Goal: Information Seeking & Learning: Learn about a topic

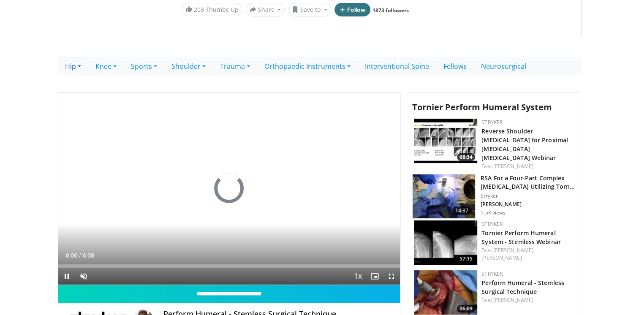
scroll to position [155, 0]
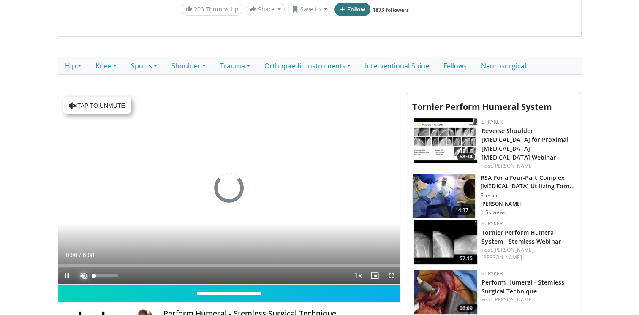
click at [79, 274] on span "Video Player" at bounding box center [83, 275] width 17 height 17
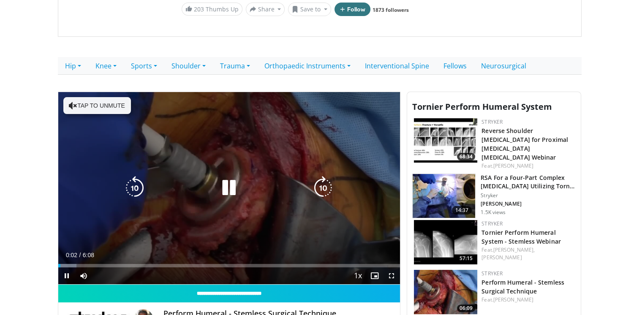
click at [96, 102] on button "Tap to unmute" at bounding box center [97, 105] width 68 height 17
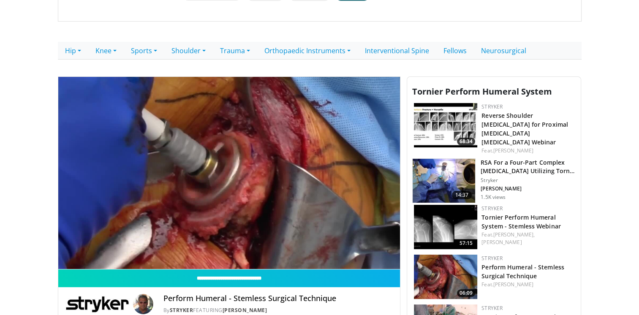
scroll to position [171, 0]
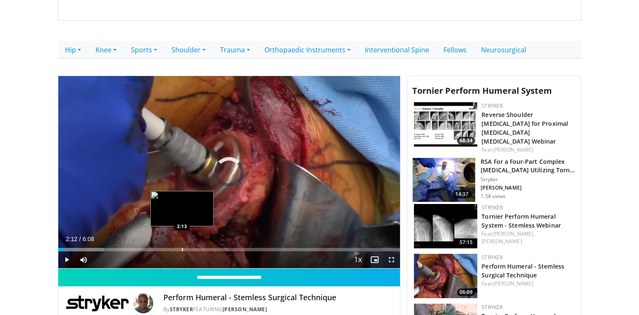
click at [182, 248] on div "Progress Bar" at bounding box center [182, 249] width 1 height 3
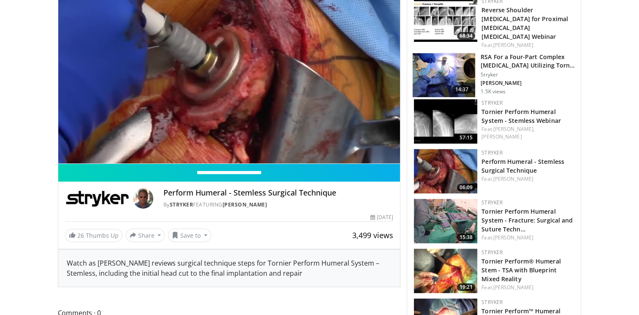
scroll to position [277, 0]
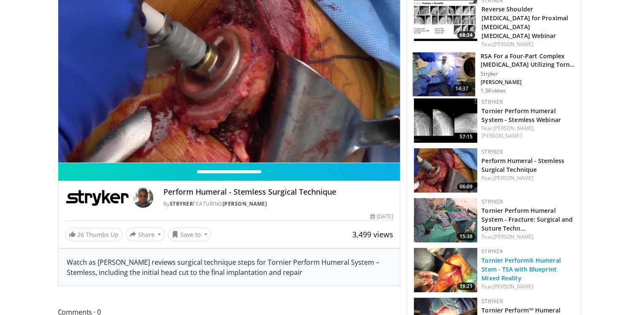
click at [514, 267] on link "Tornier Perform® Humeral Stem - TSA with Blueprint Mixed Reality" at bounding box center [520, 269] width 79 height 26
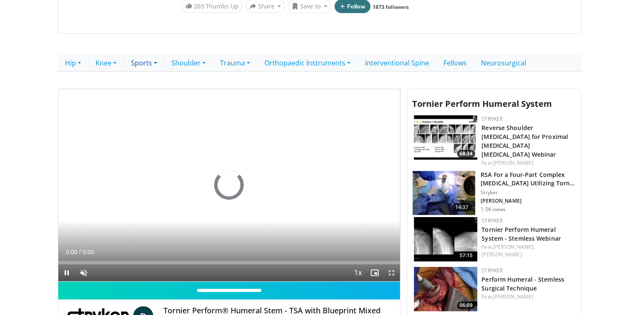
scroll to position [159, 0]
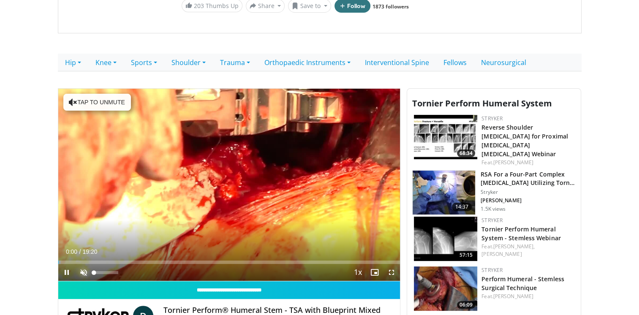
click at [84, 271] on span "Video Player" at bounding box center [83, 272] width 17 height 17
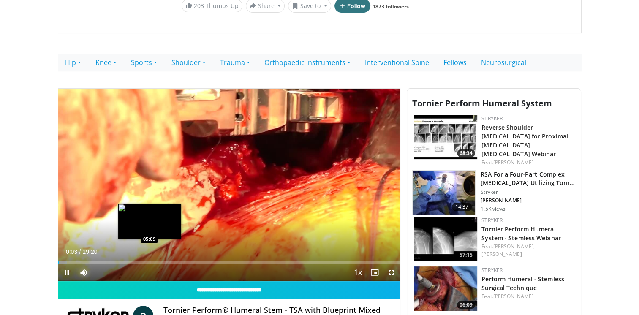
click at [149, 261] on div "Progress Bar" at bounding box center [149, 262] width 1 height 3
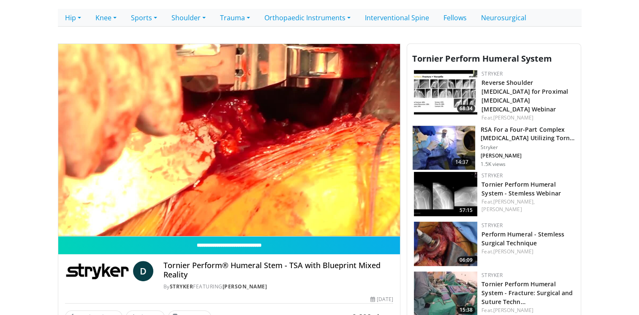
scroll to position [203, 0]
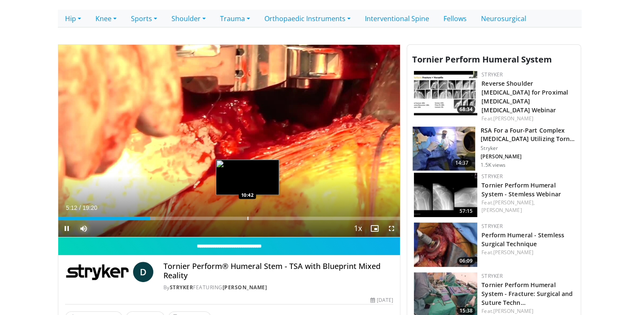
click at [247, 214] on div "Loaded : 28.46% 05:12 10:42" at bounding box center [229, 216] width 342 height 8
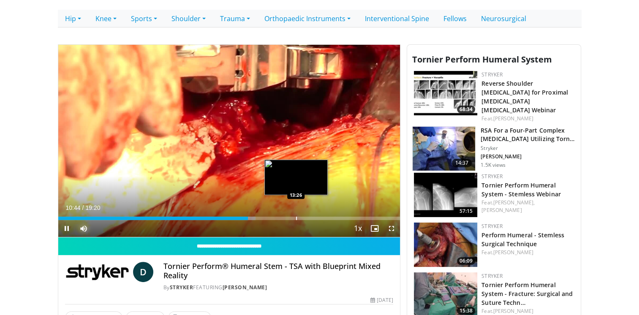
click at [296, 218] on div "Progress Bar" at bounding box center [296, 218] width 1 height 3
click at [288, 217] on div "Progress Bar" at bounding box center [288, 218] width 1 height 3
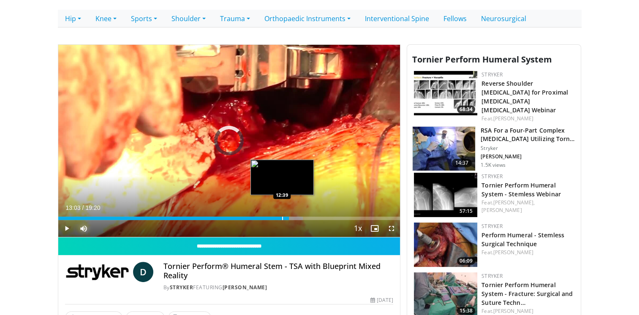
click at [282, 217] on div "Progress Bar" at bounding box center [282, 218] width 1 height 3
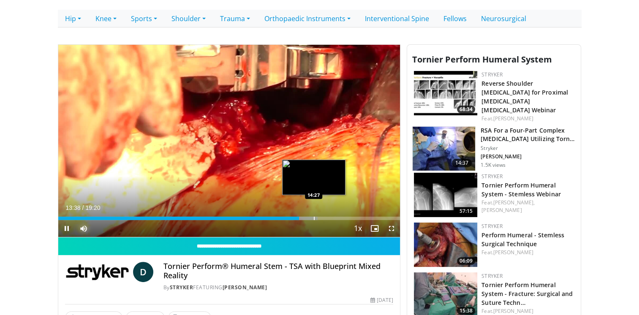
click at [314, 217] on div "Progress Bar" at bounding box center [314, 218] width 1 height 3
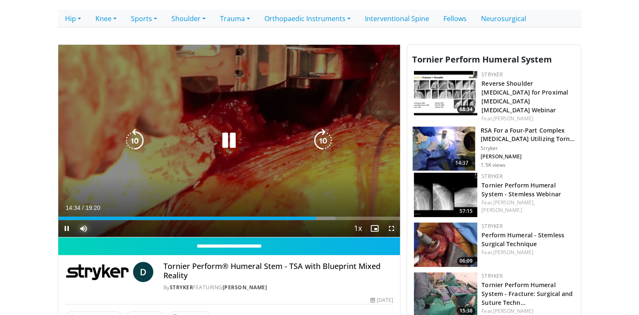
click at [330, 215] on div "Loaded : 81.06% 14:34 15:21" at bounding box center [229, 216] width 342 height 8
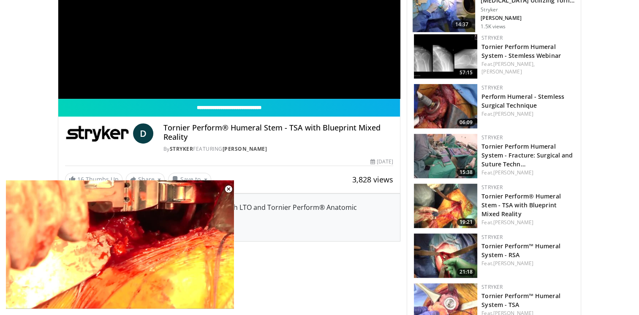
scroll to position [363, 0]
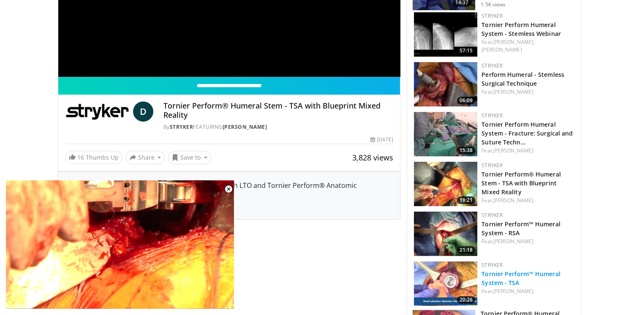
click at [505, 274] on link "Tornier Perform™ Humeral System - TSA" at bounding box center [520, 278] width 79 height 17
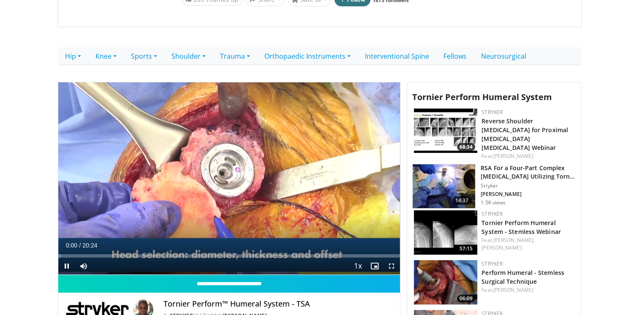
scroll to position [166, 0]
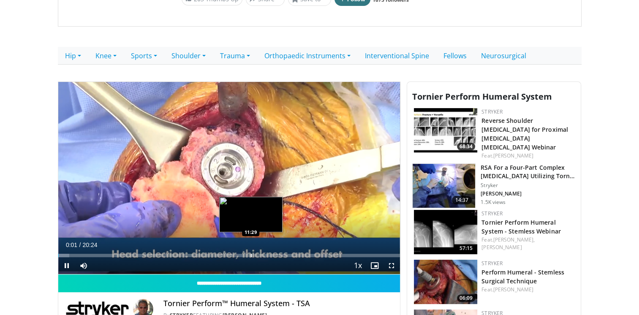
click at [251, 254] on div "Progress Bar" at bounding box center [251, 255] width 1 height 3
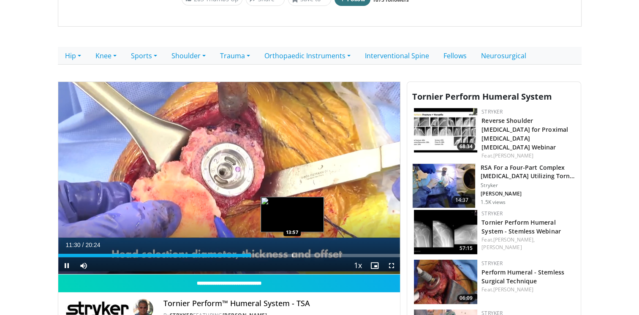
click at [292, 255] on div "Progress Bar" at bounding box center [292, 255] width 1 height 3
click at [284, 255] on div "Progress Bar" at bounding box center [284, 255] width 1 height 3
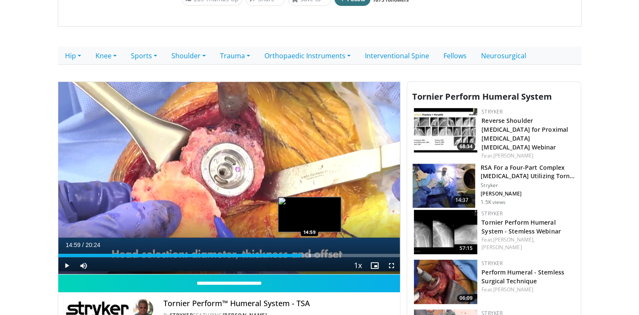
click at [310, 256] on div "Progress Bar" at bounding box center [310, 255] width 1 height 3
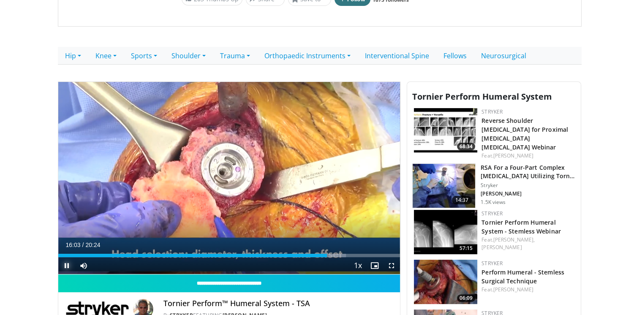
click at [69, 266] on span "Video Player" at bounding box center [66, 265] width 17 height 17
